Goal: Check status: Check status

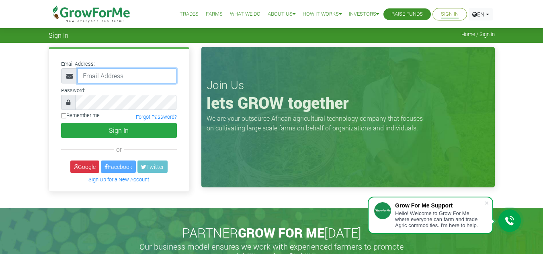
click at [115, 79] on input "email" at bounding box center [127, 75] width 99 height 15
type input "linda@growforme.com"
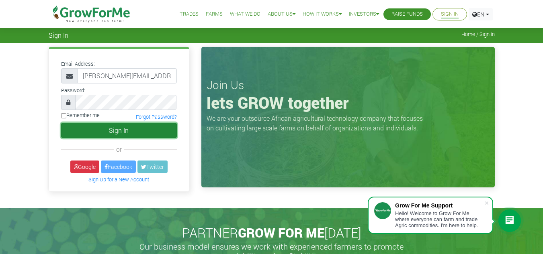
click at [136, 133] on button "Sign In" at bounding box center [119, 130] width 116 height 15
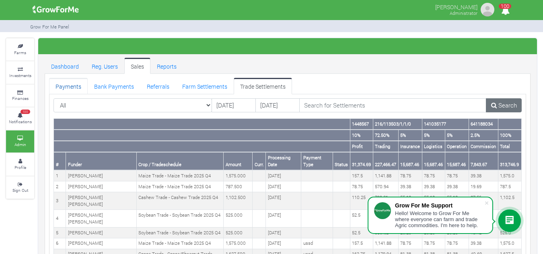
click at [75, 87] on link "Payments" at bounding box center [68, 86] width 39 height 16
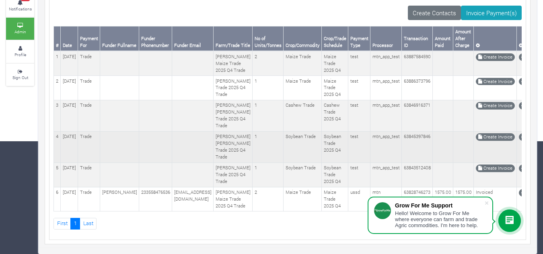
scroll to position [125, 0]
